Goal: Find specific page/section: Find specific page/section

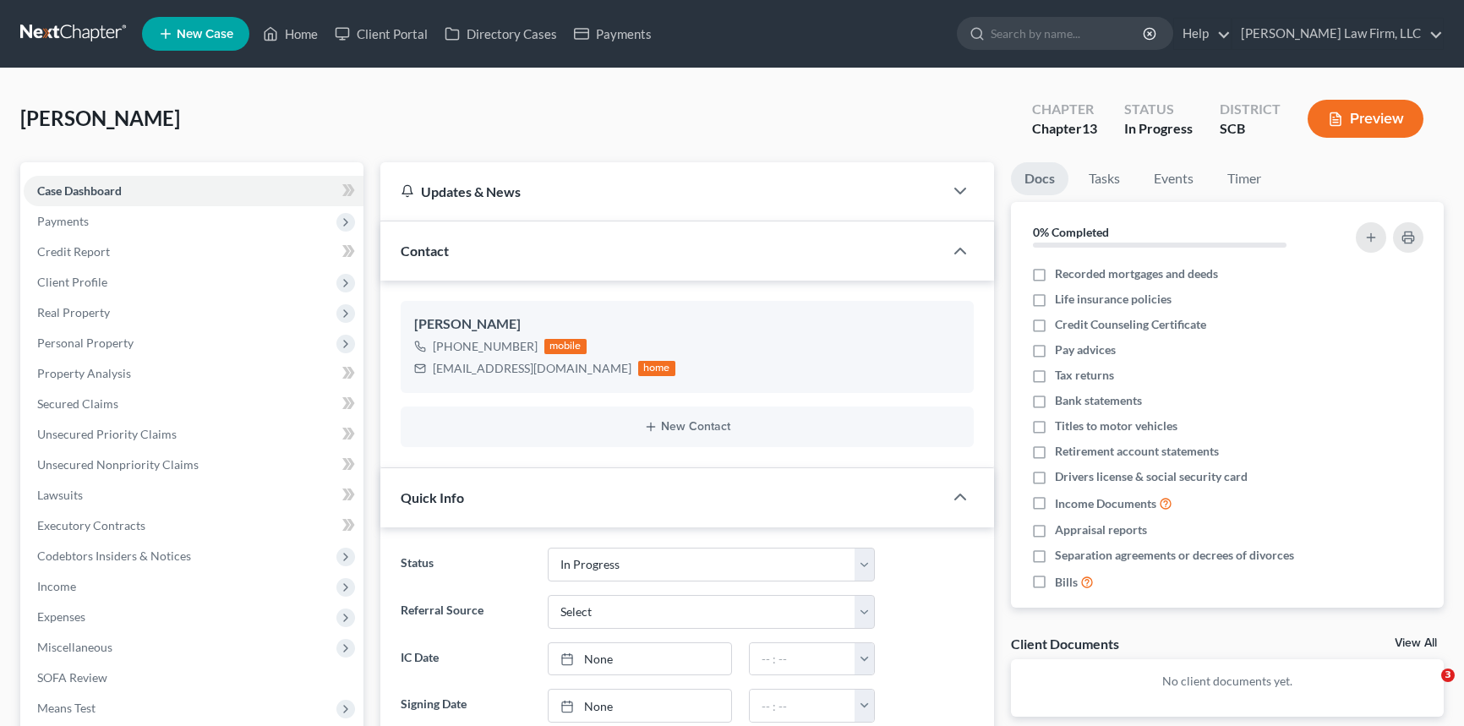
select select "3"
select select "0"
click at [292, 27] on link "Home" at bounding box center [290, 34] width 72 height 30
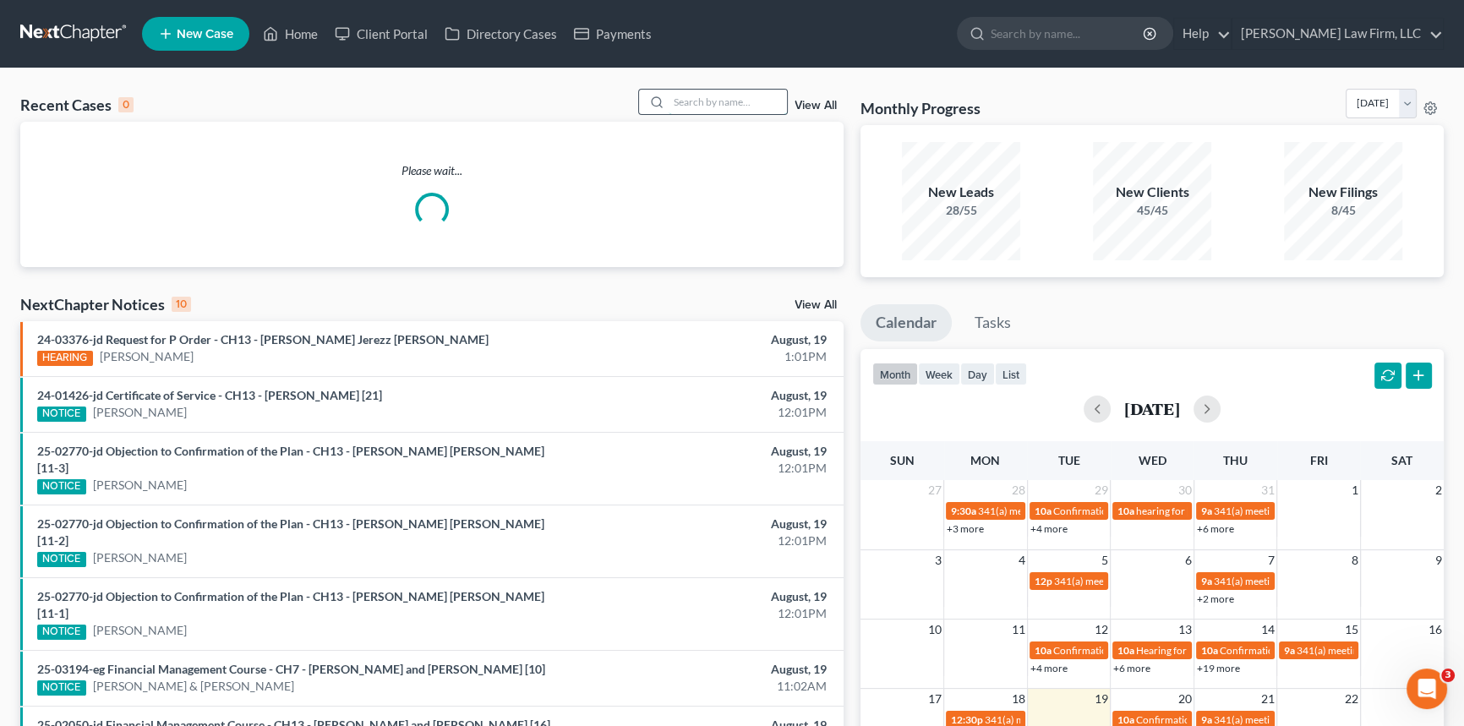
click at [684, 92] on input "search" at bounding box center [727, 102] width 118 height 25
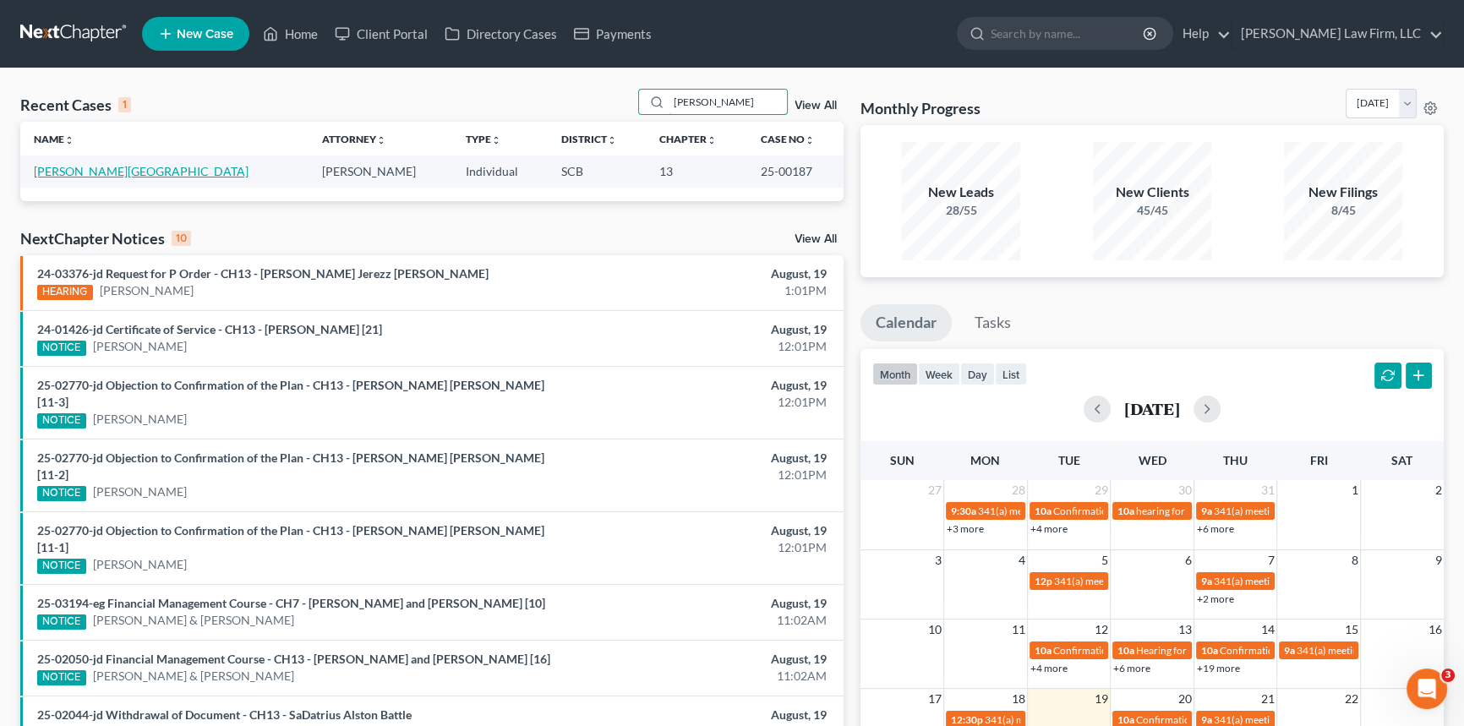
type input "[PERSON_NAME]"
click at [66, 171] on link "[PERSON_NAME][GEOGRAPHIC_DATA]" at bounding box center [141, 171] width 215 height 14
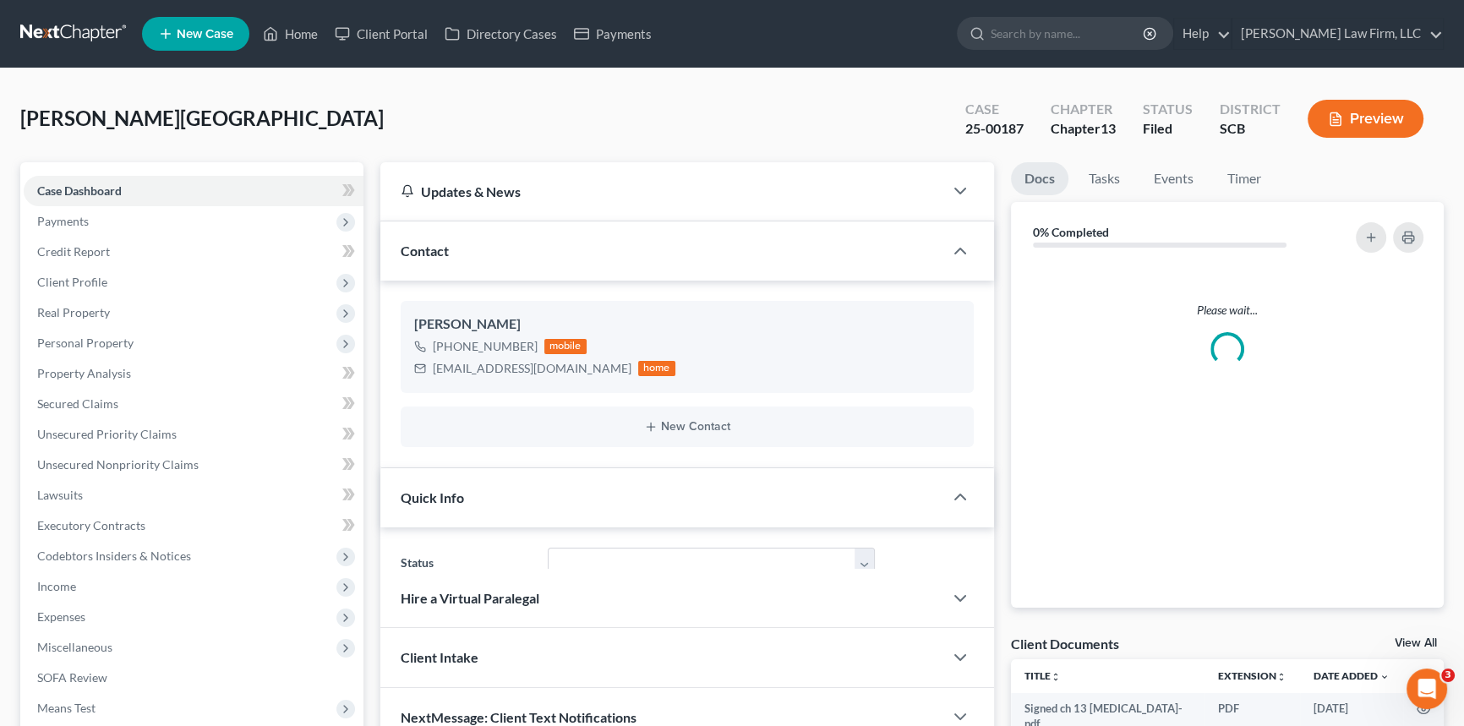
select select "1"
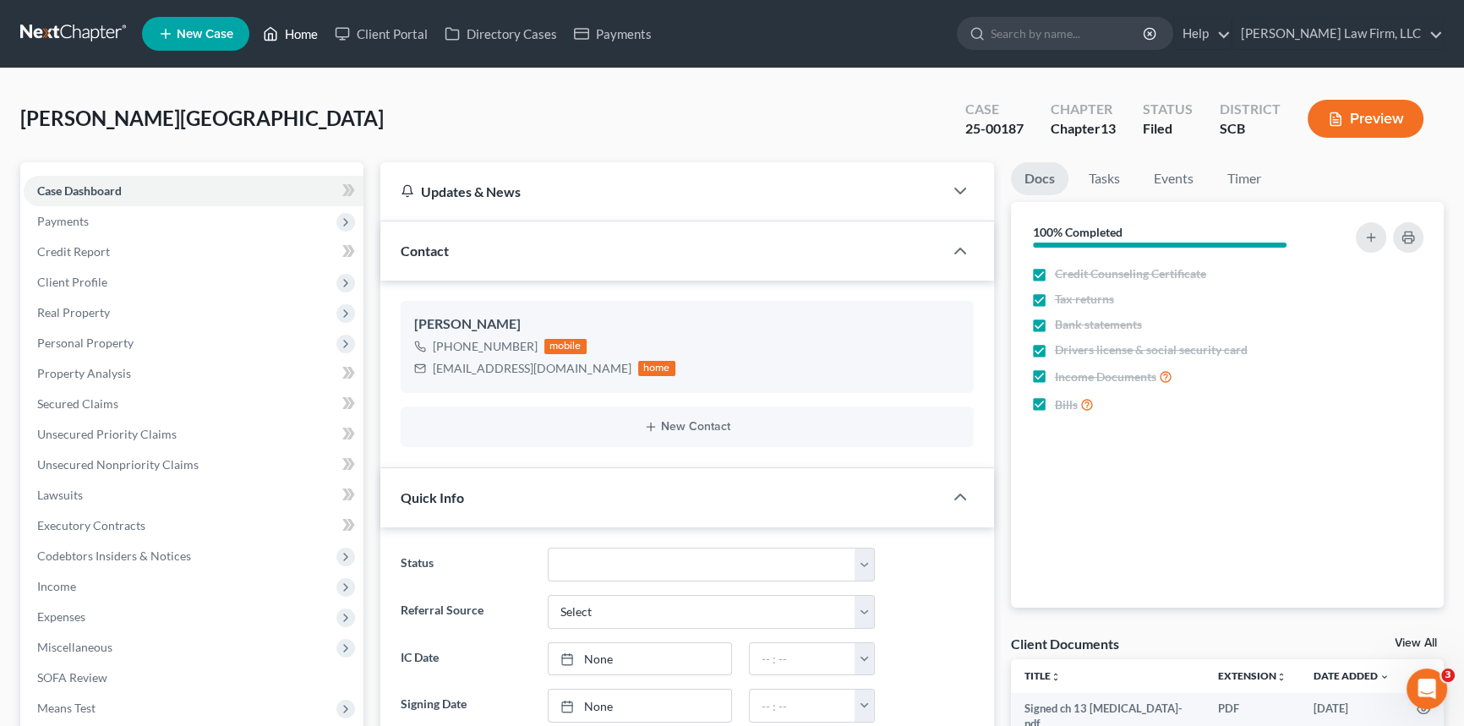
click at [303, 30] on link "Home" at bounding box center [290, 34] width 72 height 30
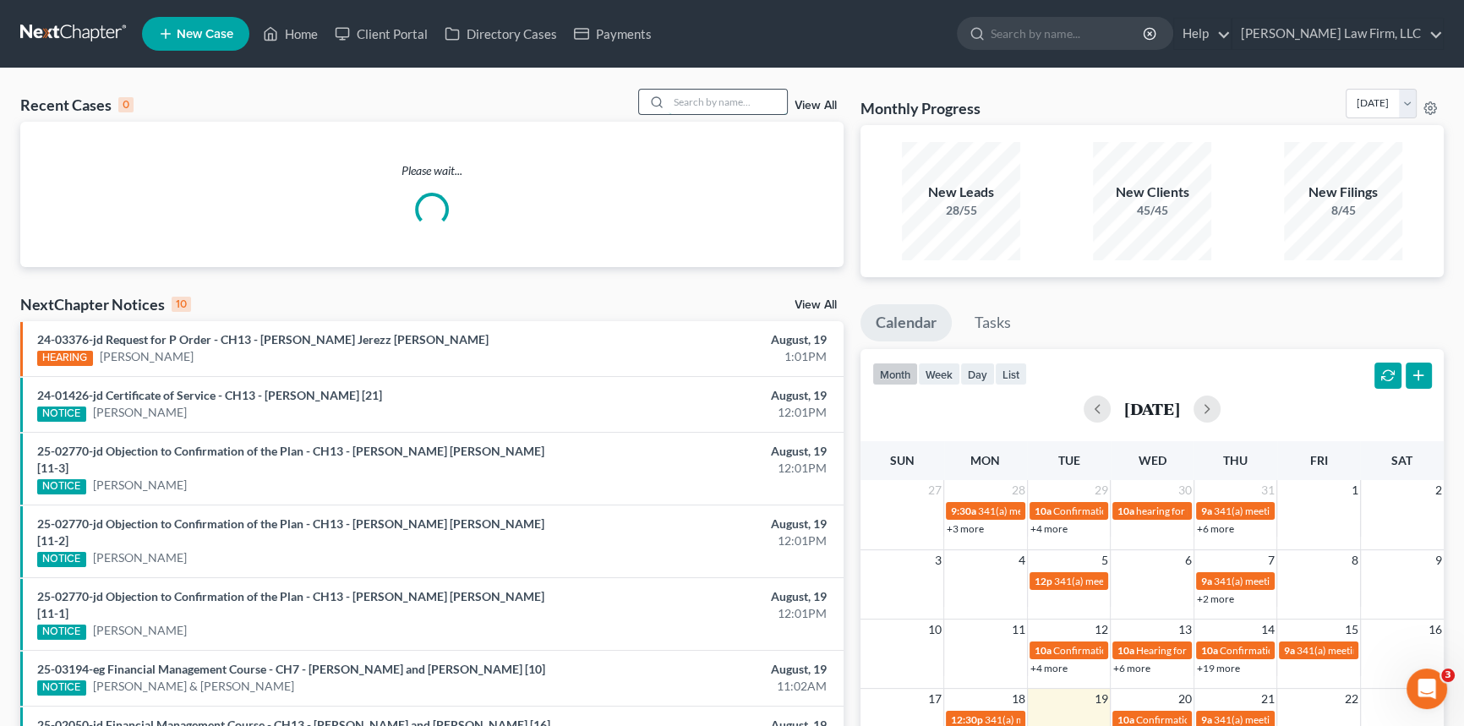
click at [695, 101] on input "search" at bounding box center [727, 102] width 118 height 25
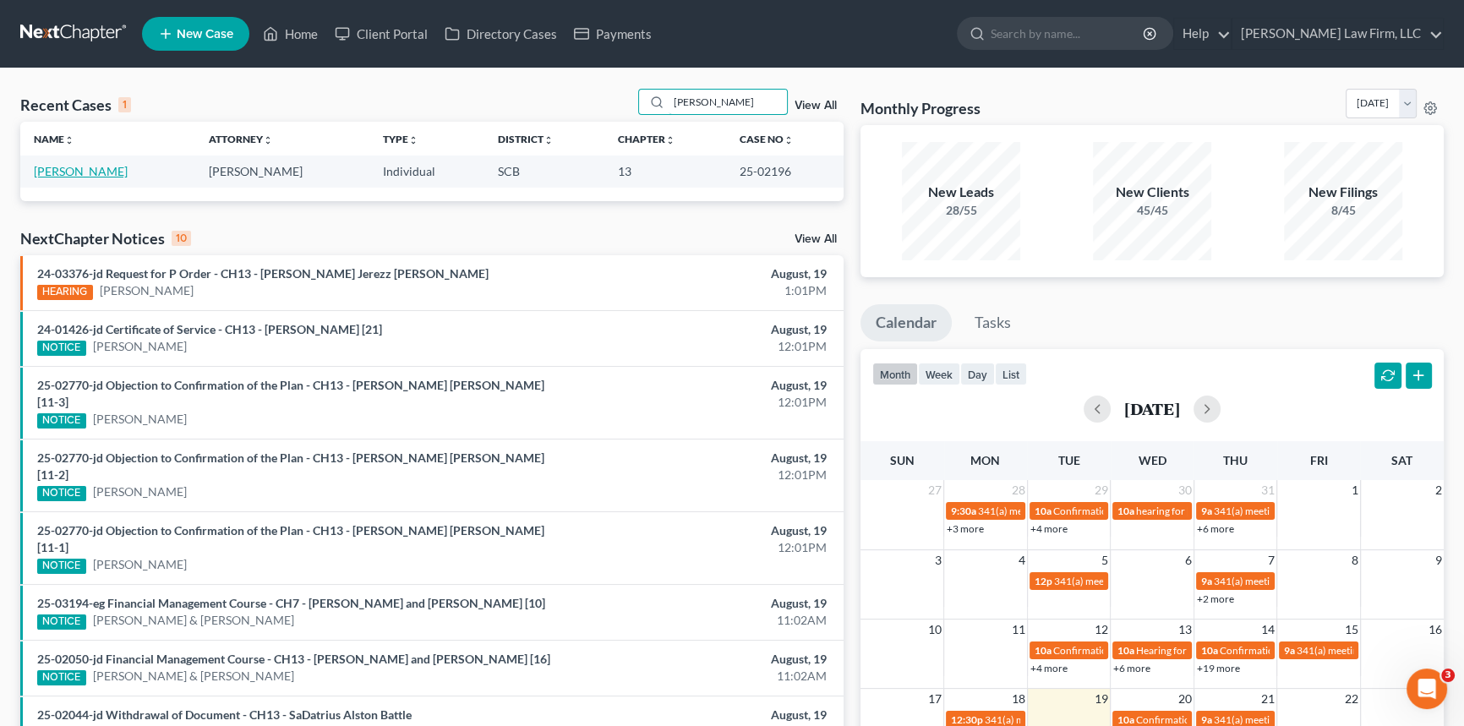
type input "[PERSON_NAME]"
click at [68, 168] on link "[PERSON_NAME]" at bounding box center [81, 171] width 94 height 14
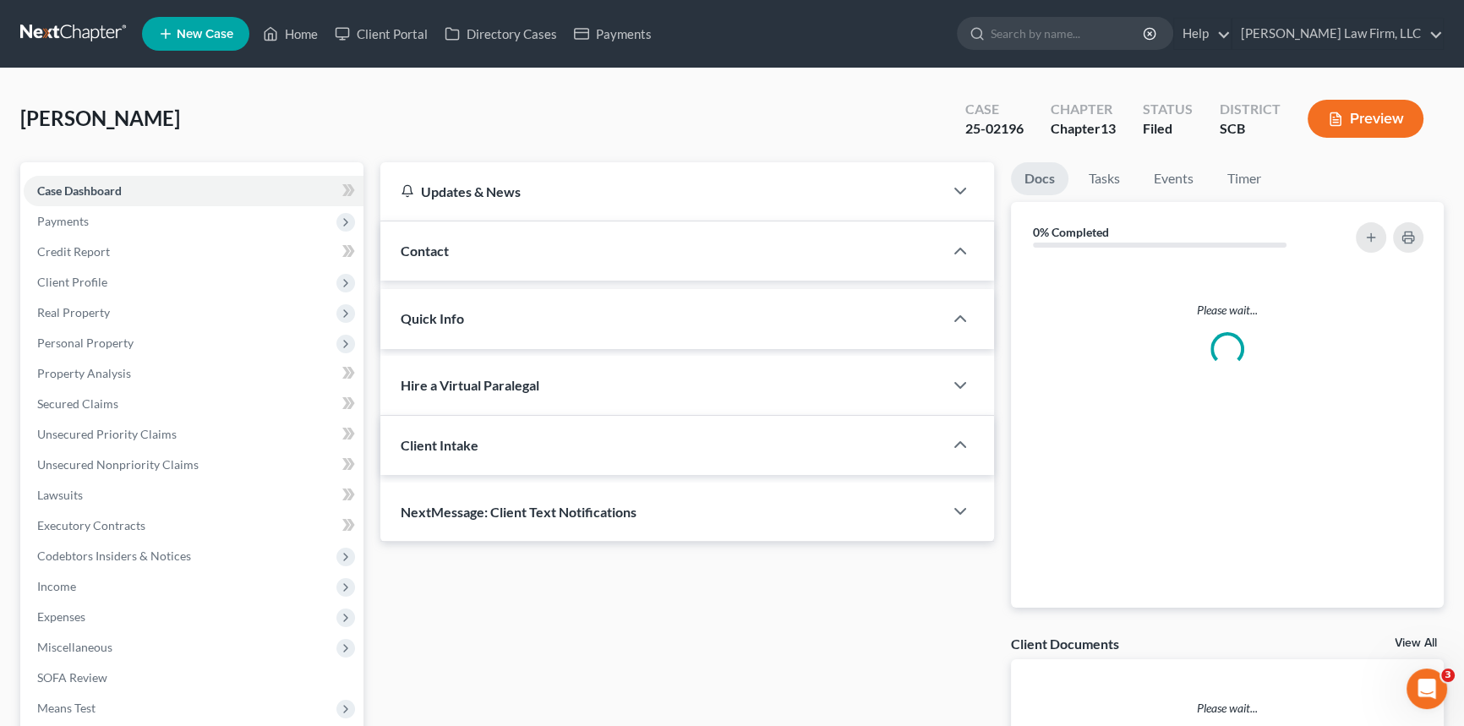
select select "1"
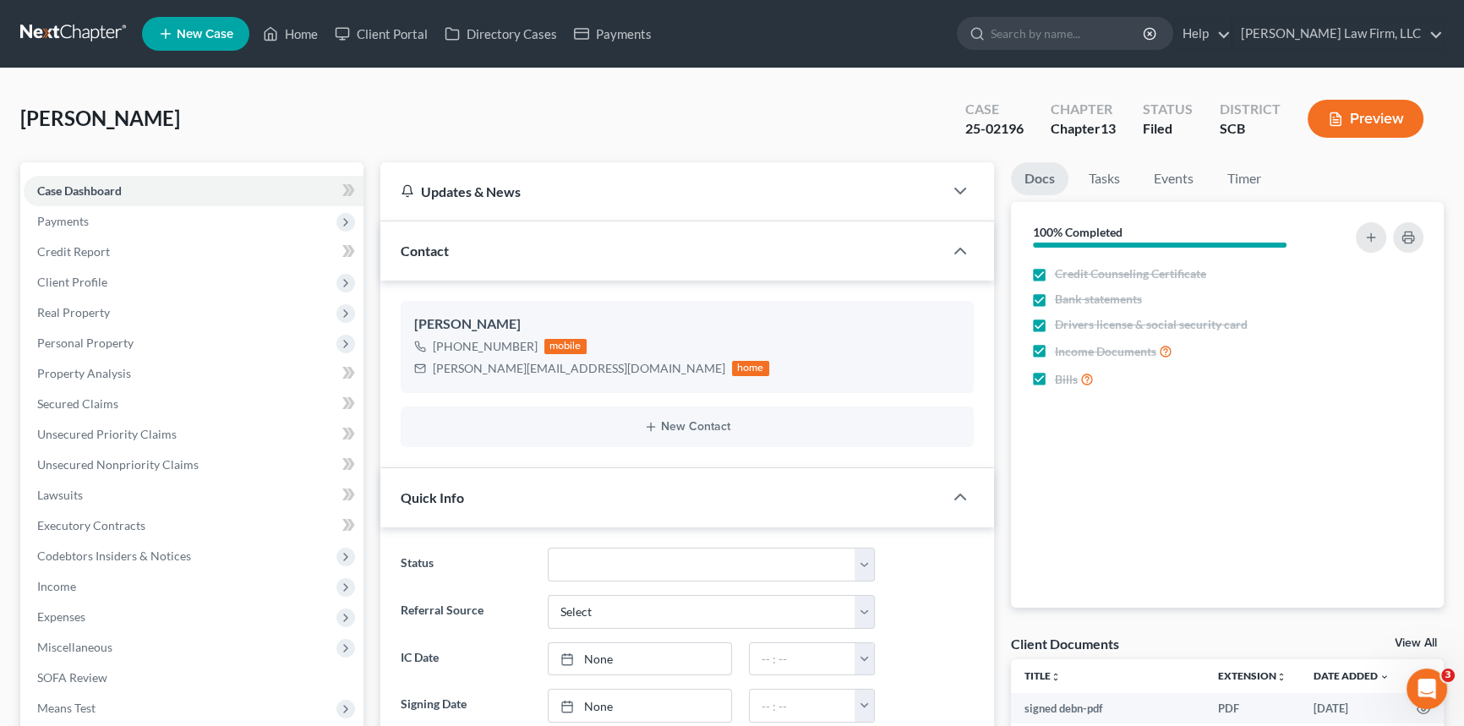
scroll to position [1066, 0]
click at [313, 32] on link "Home" at bounding box center [290, 34] width 72 height 30
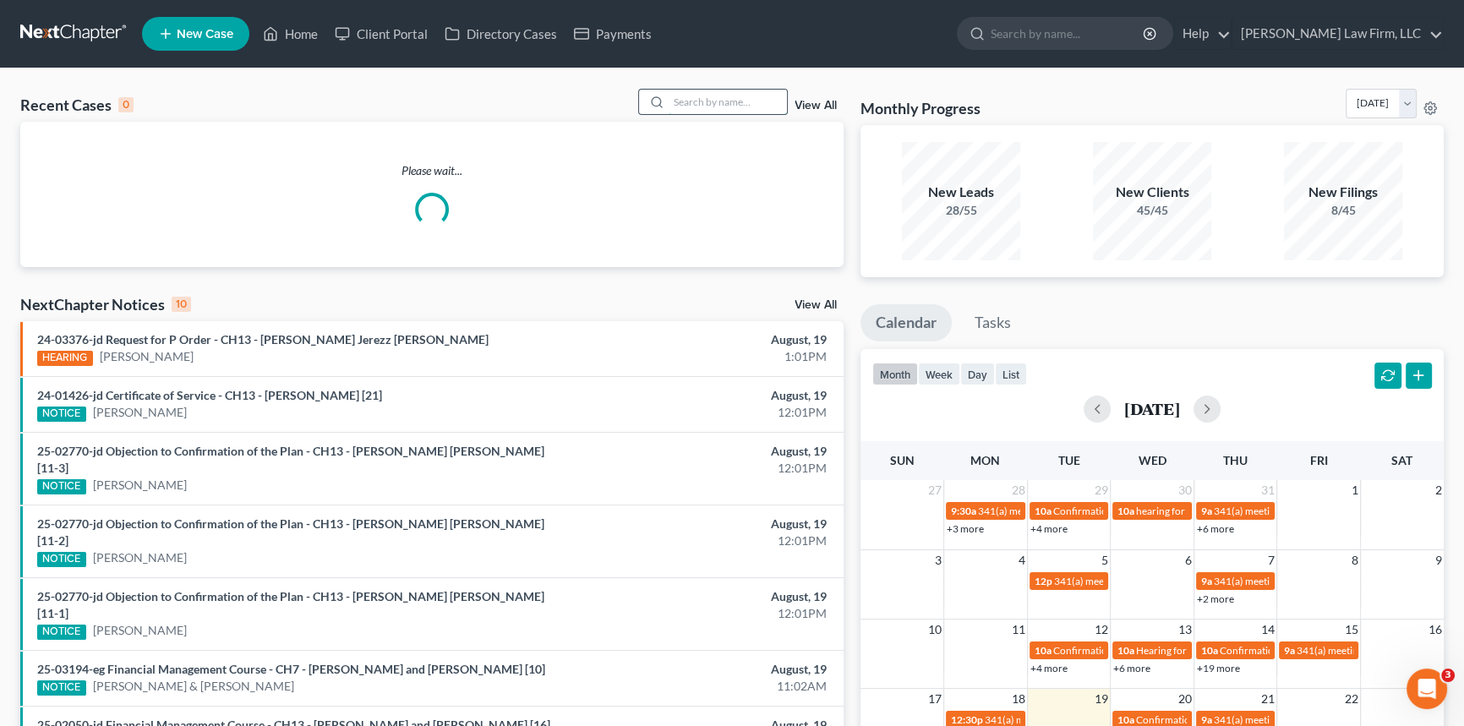
drag, startPoint x: 698, startPoint y: 95, endPoint x: 711, endPoint y: 91, distance: 13.4
click at [710, 92] on input "search" at bounding box center [727, 102] width 118 height 25
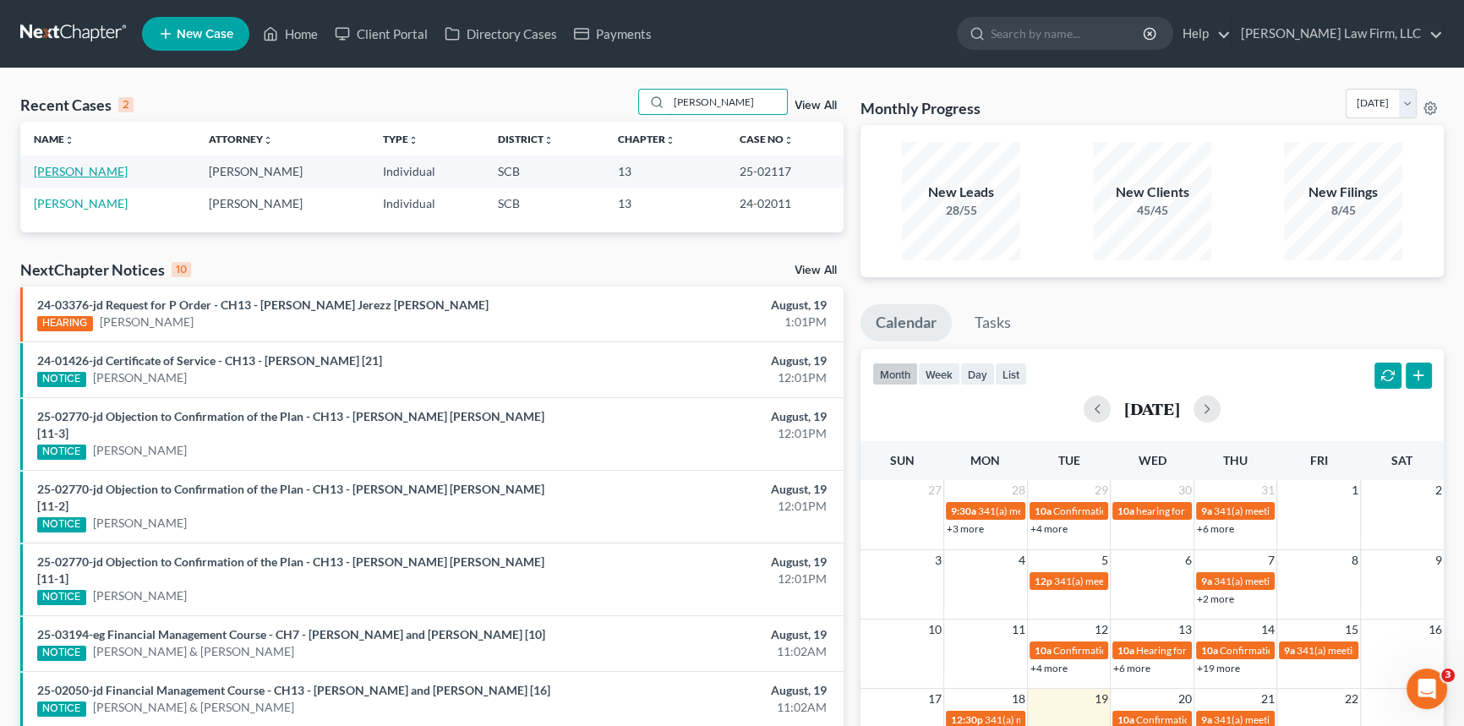
type input "[PERSON_NAME]"
click at [87, 170] on link "[PERSON_NAME]" at bounding box center [81, 171] width 94 height 14
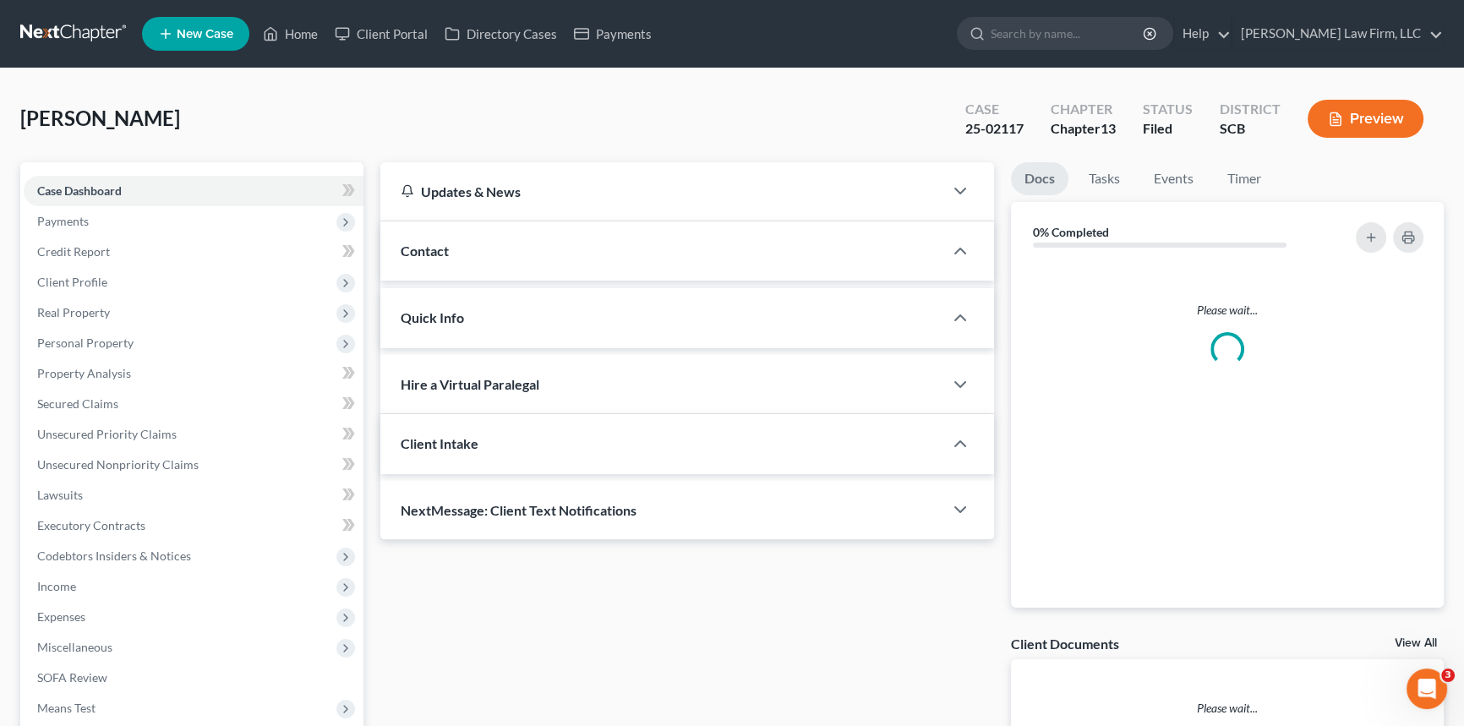
select select "0"
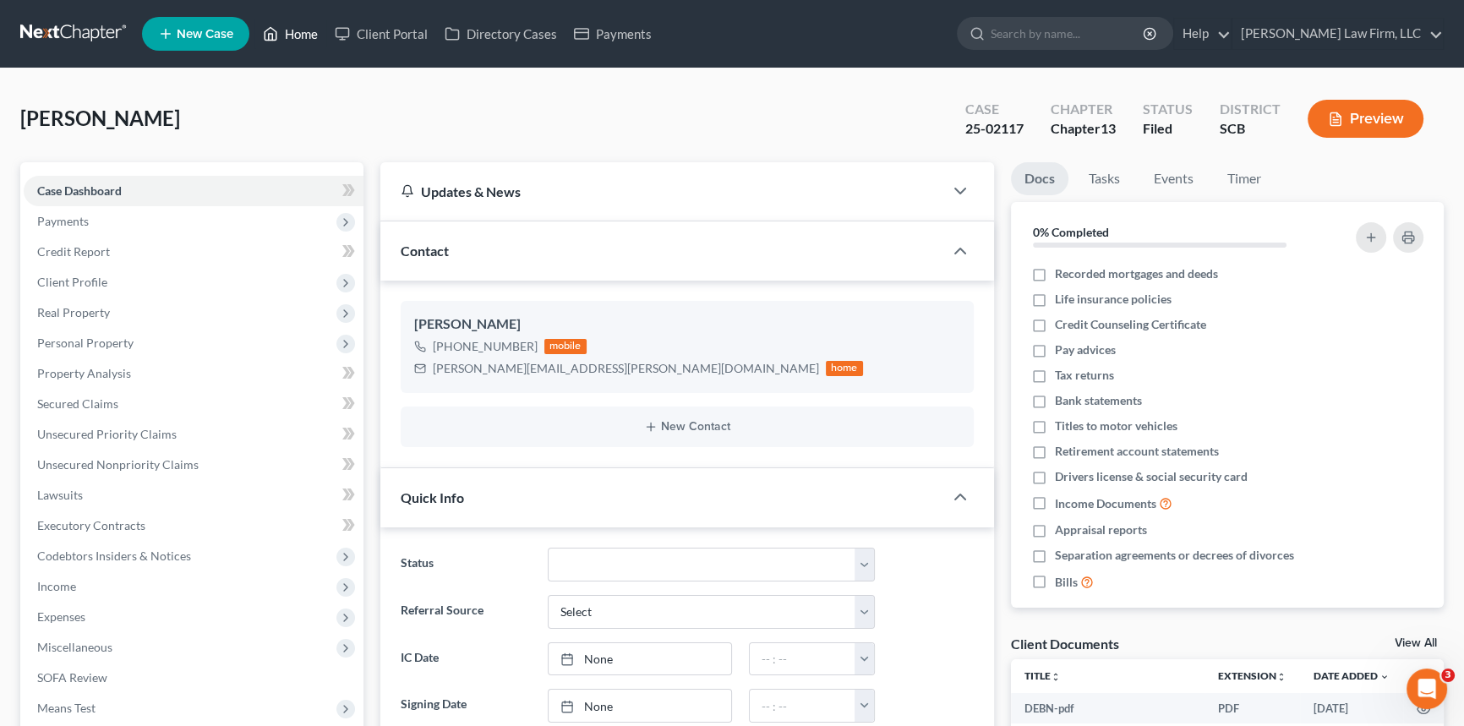
click at [303, 34] on link "Home" at bounding box center [290, 34] width 72 height 30
